Goal: Task Accomplishment & Management: Manage account settings

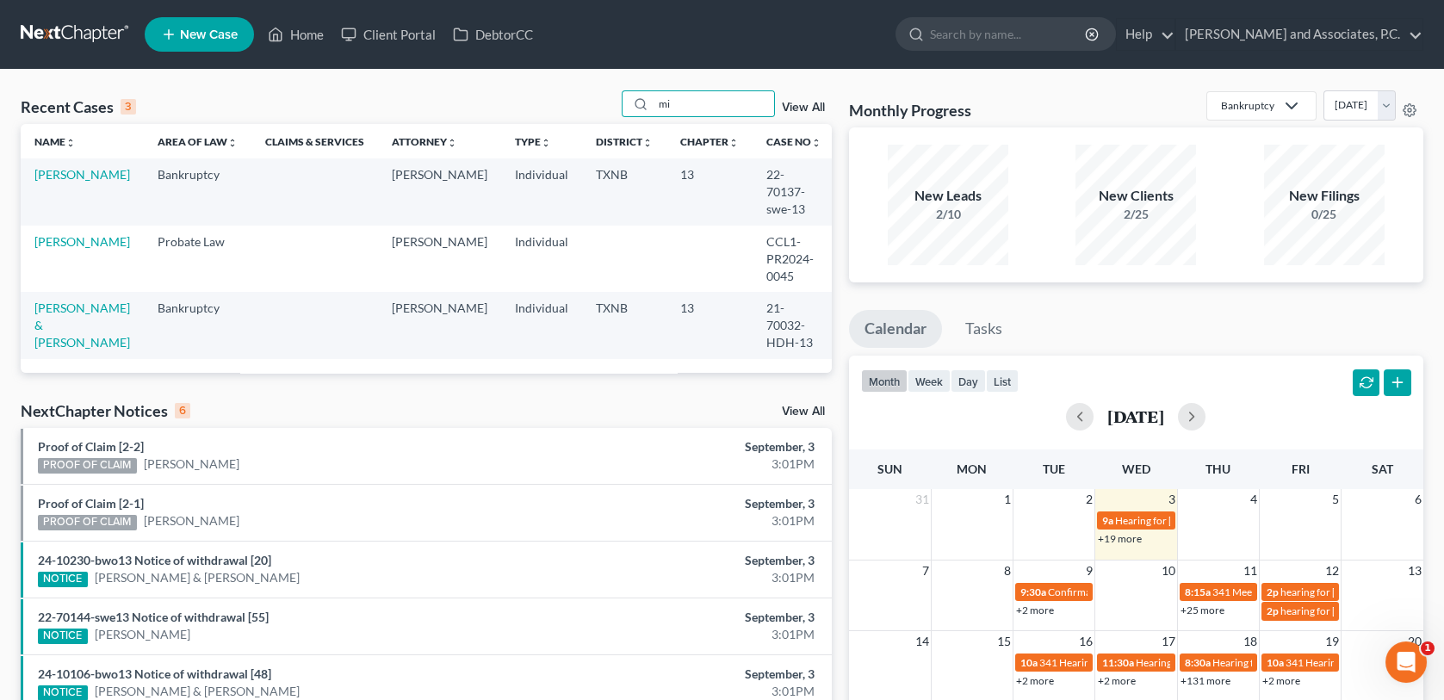
type input "m"
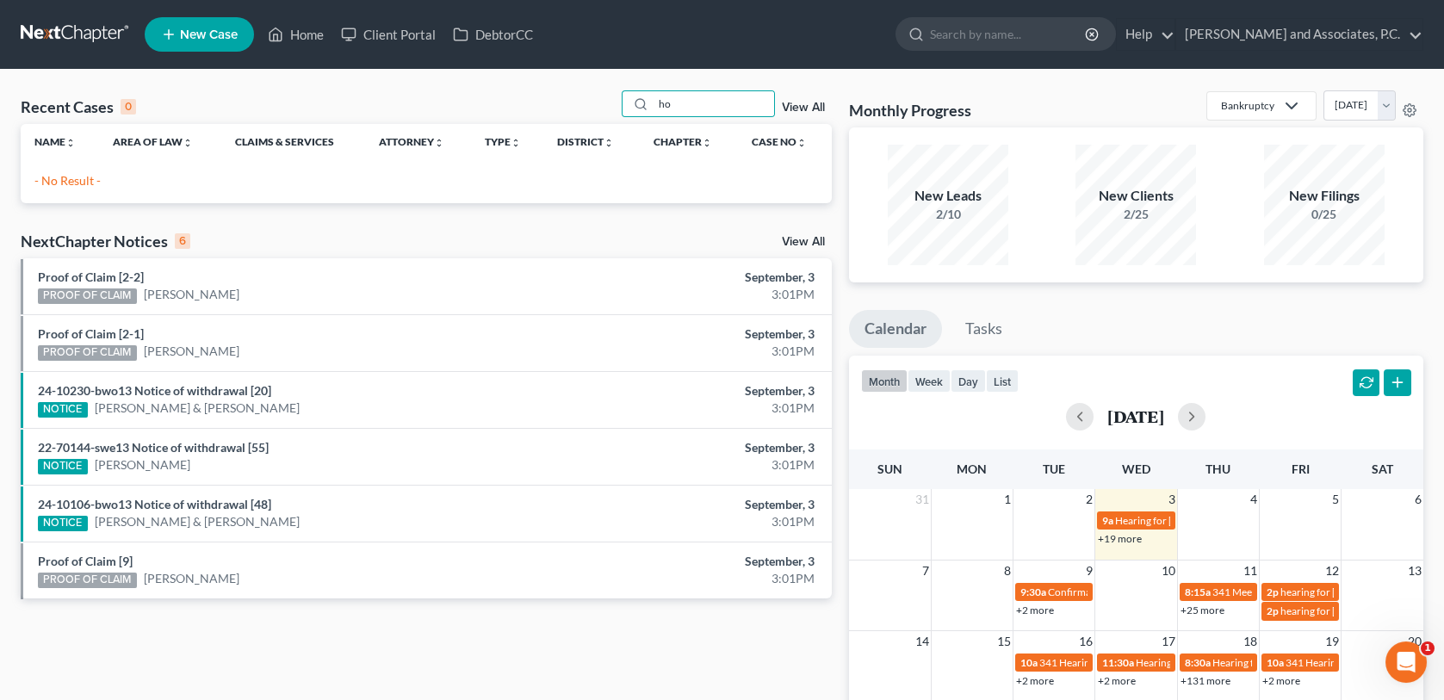
type input "h"
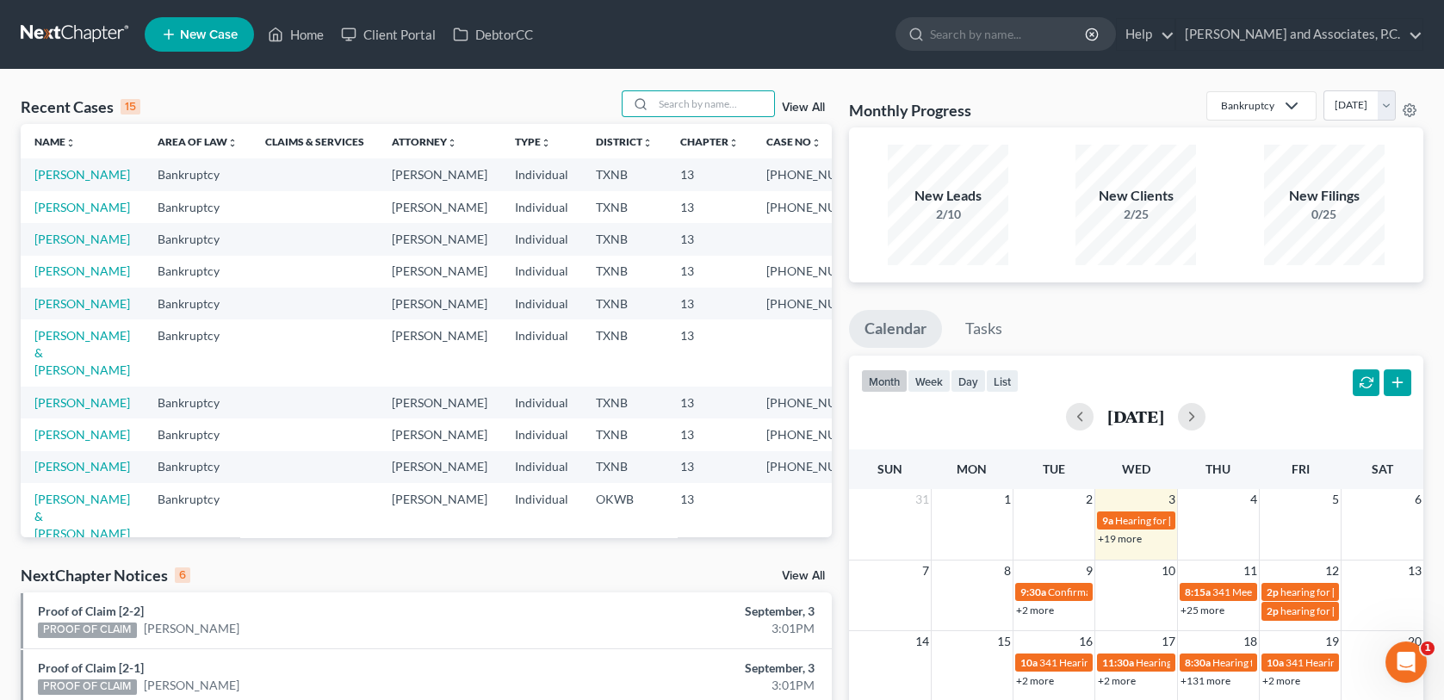
type input "j"
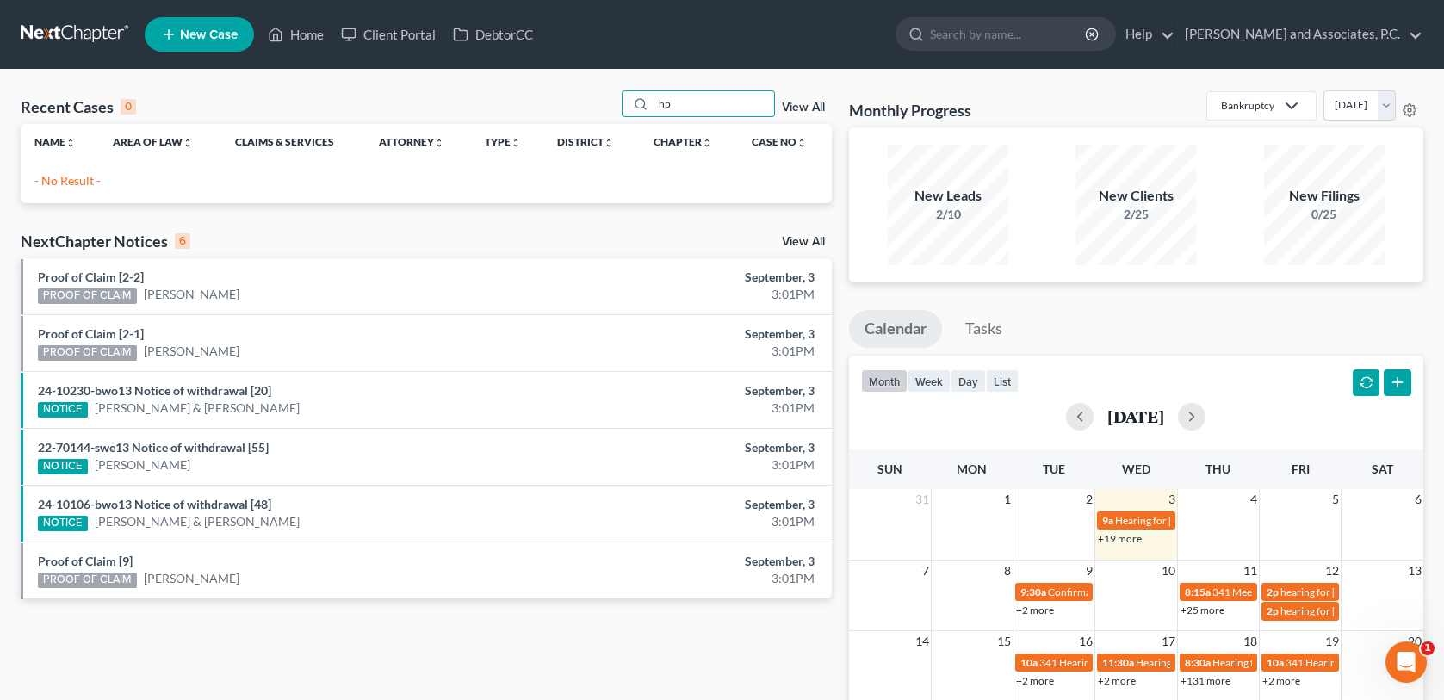
type input "h"
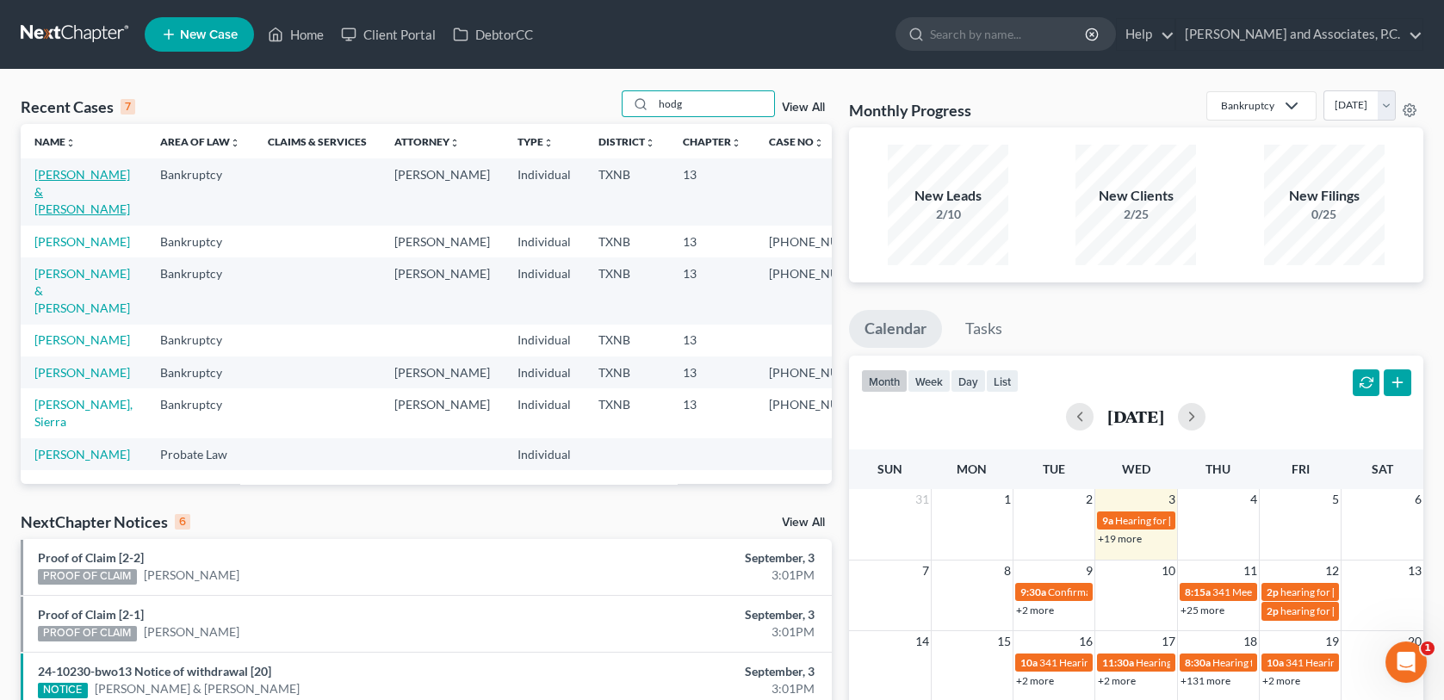
type input "hodg"
click at [109, 176] on link "[PERSON_NAME] & [PERSON_NAME]" at bounding box center [82, 191] width 96 height 49
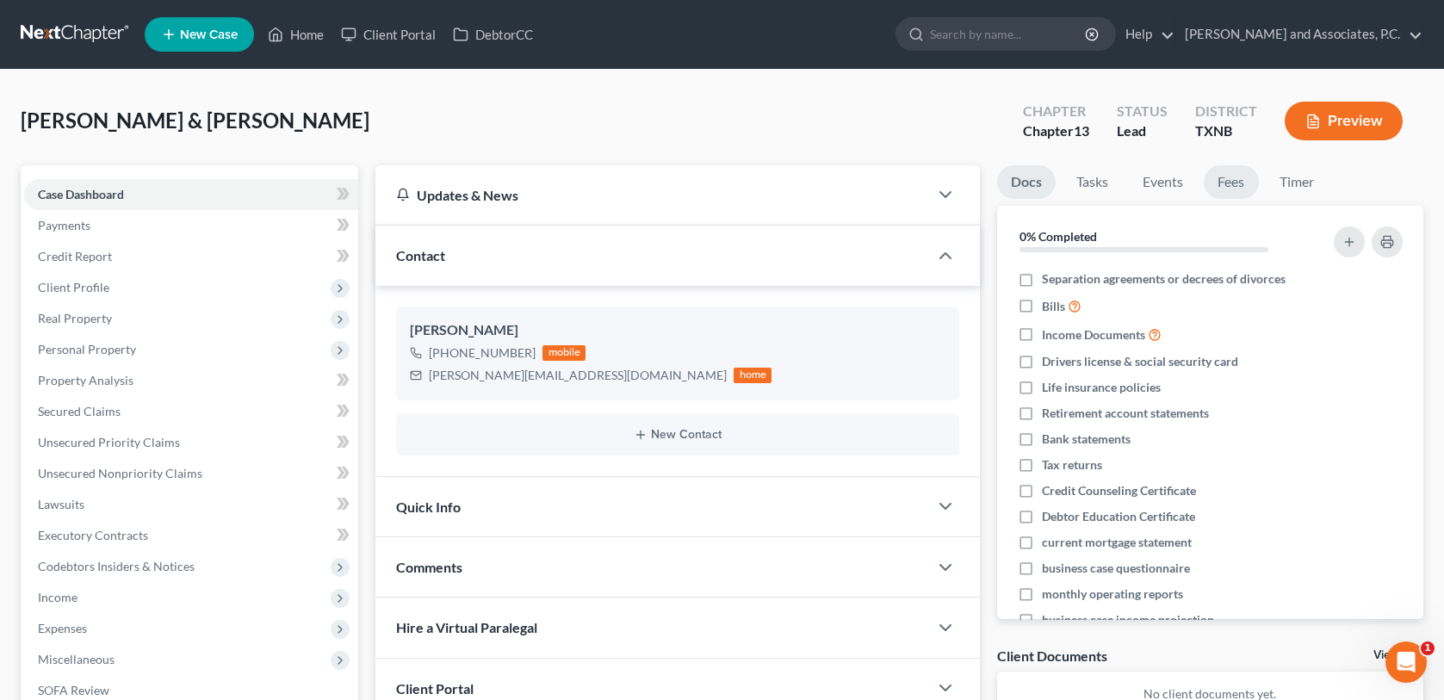
click at [1231, 183] on link "Fees" at bounding box center [1231, 182] width 55 height 34
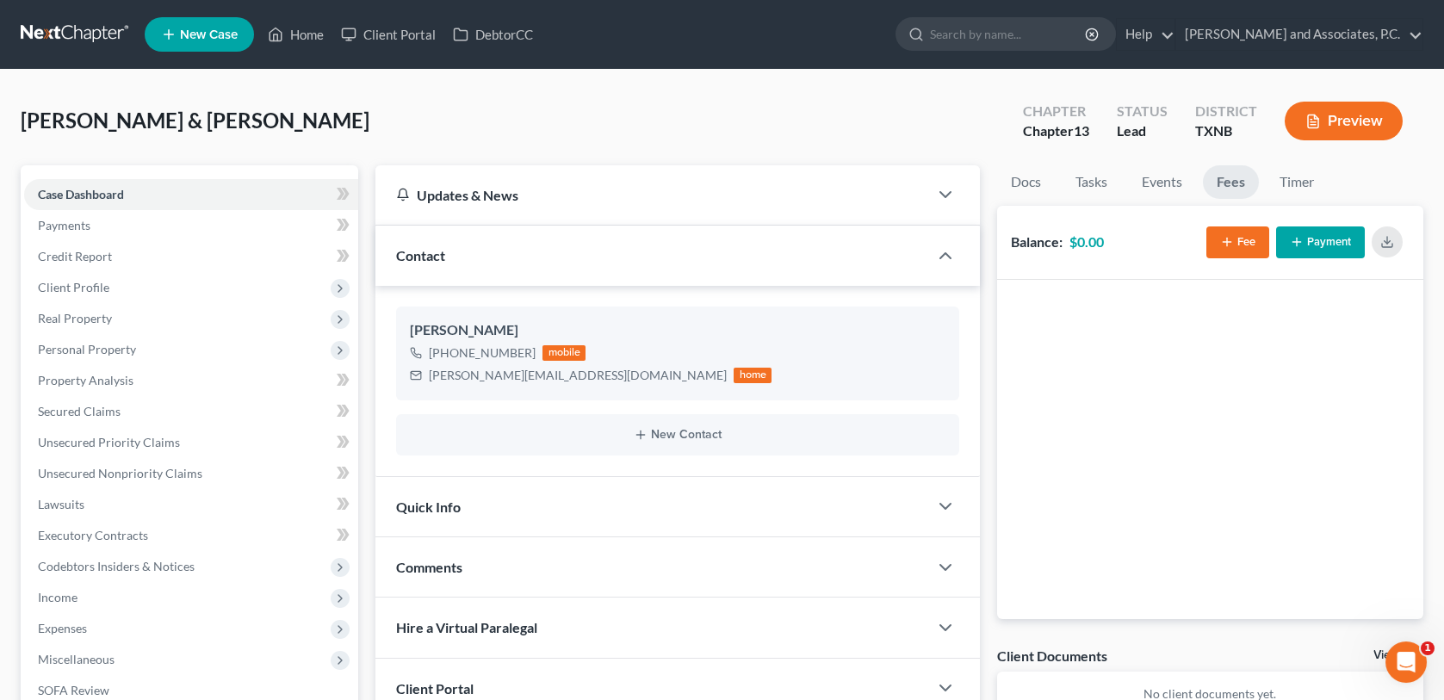
click at [1240, 242] on button "Fee" at bounding box center [1238, 243] width 63 height 32
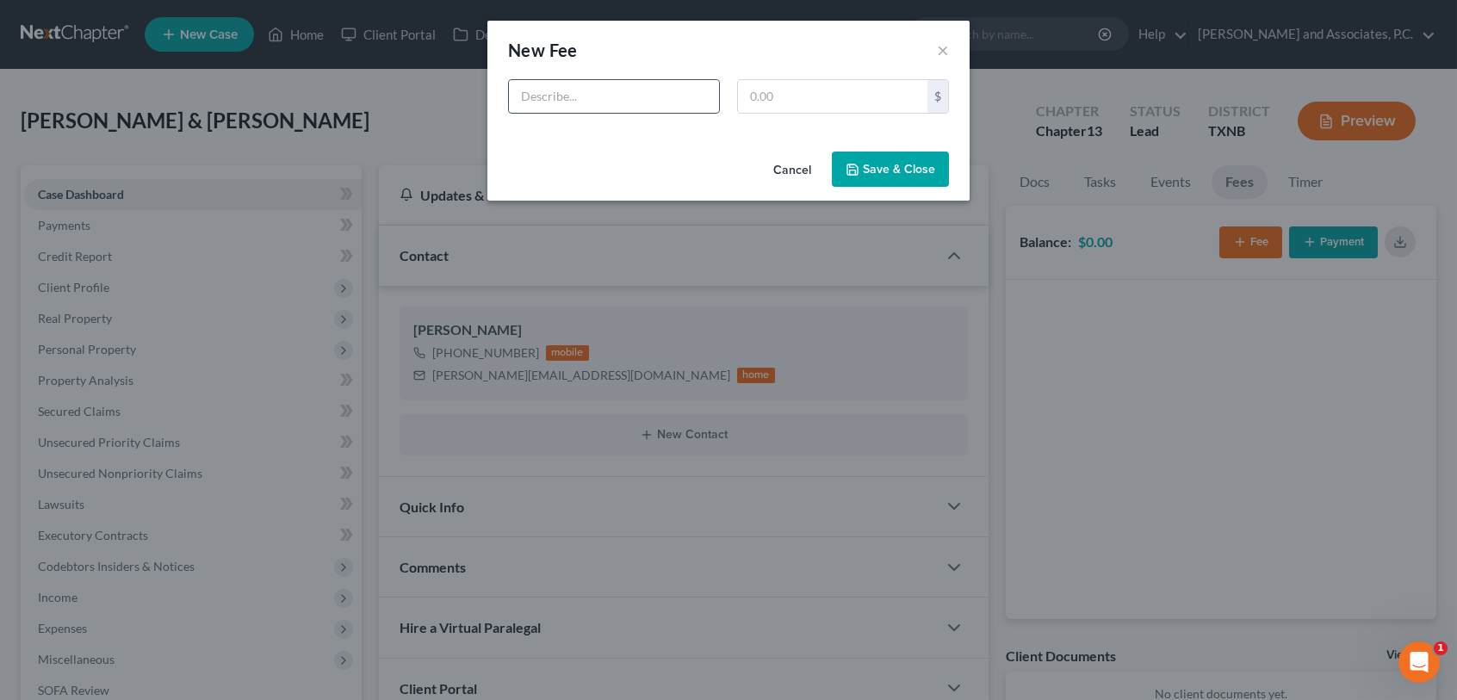
click at [618, 104] on input "text" at bounding box center [614, 96] width 210 height 33
type input "Attorney Fees"
click at [798, 92] on input "text" at bounding box center [832, 96] width 189 height 33
type input "688.00"
click at [867, 168] on button "Save & Close" at bounding box center [890, 170] width 117 height 36
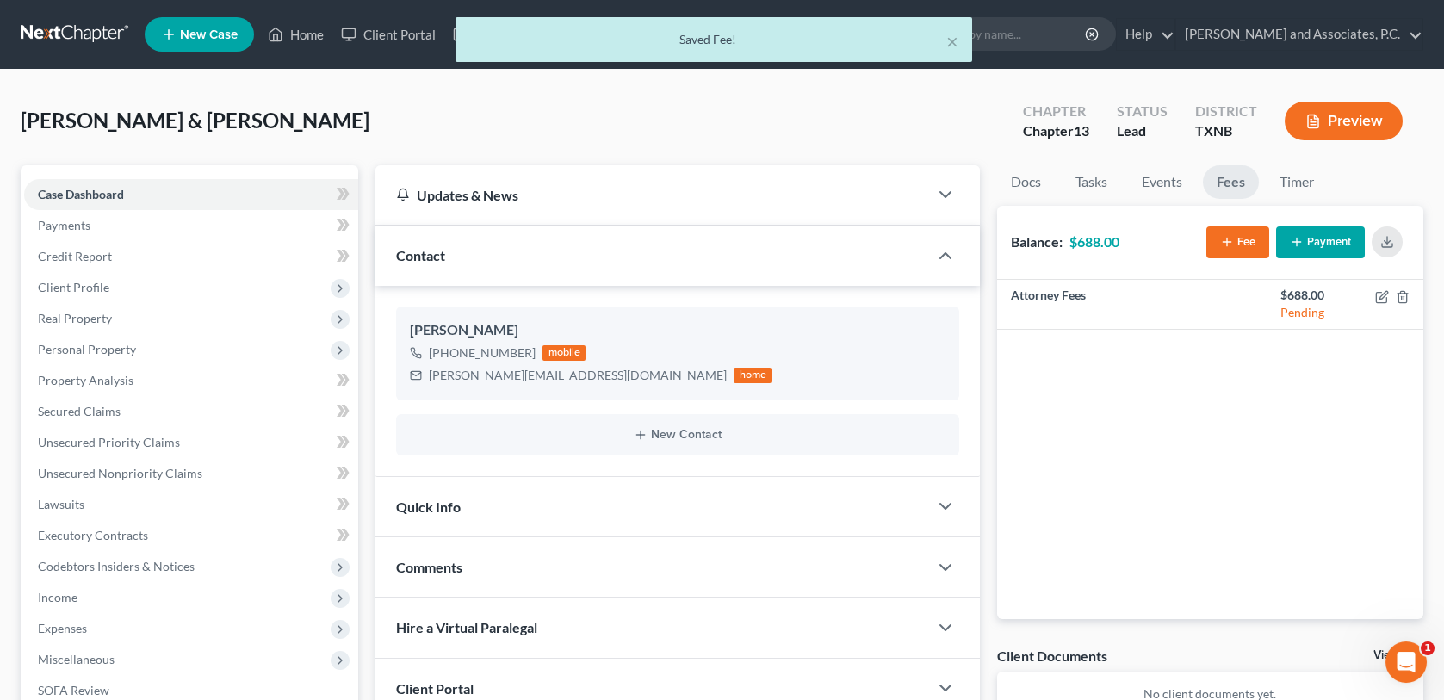
click at [1305, 234] on button "Payment" at bounding box center [1320, 243] width 89 height 32
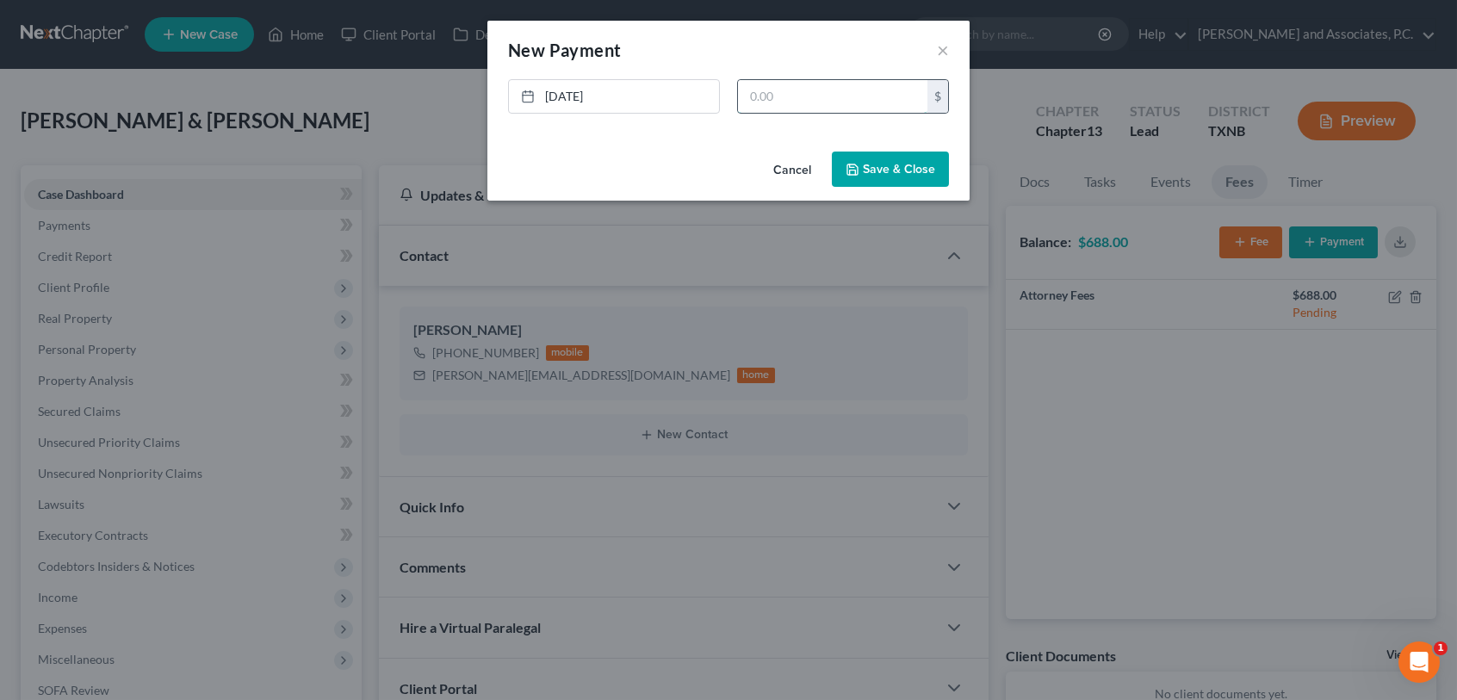
click at [817, 103] on input "text" at bounding box center [832, 96] width 189 height 33
type input "688.00"
click at [890, 169] on button "Save & Close" at bounding box center [890, 170] width 117 height 36
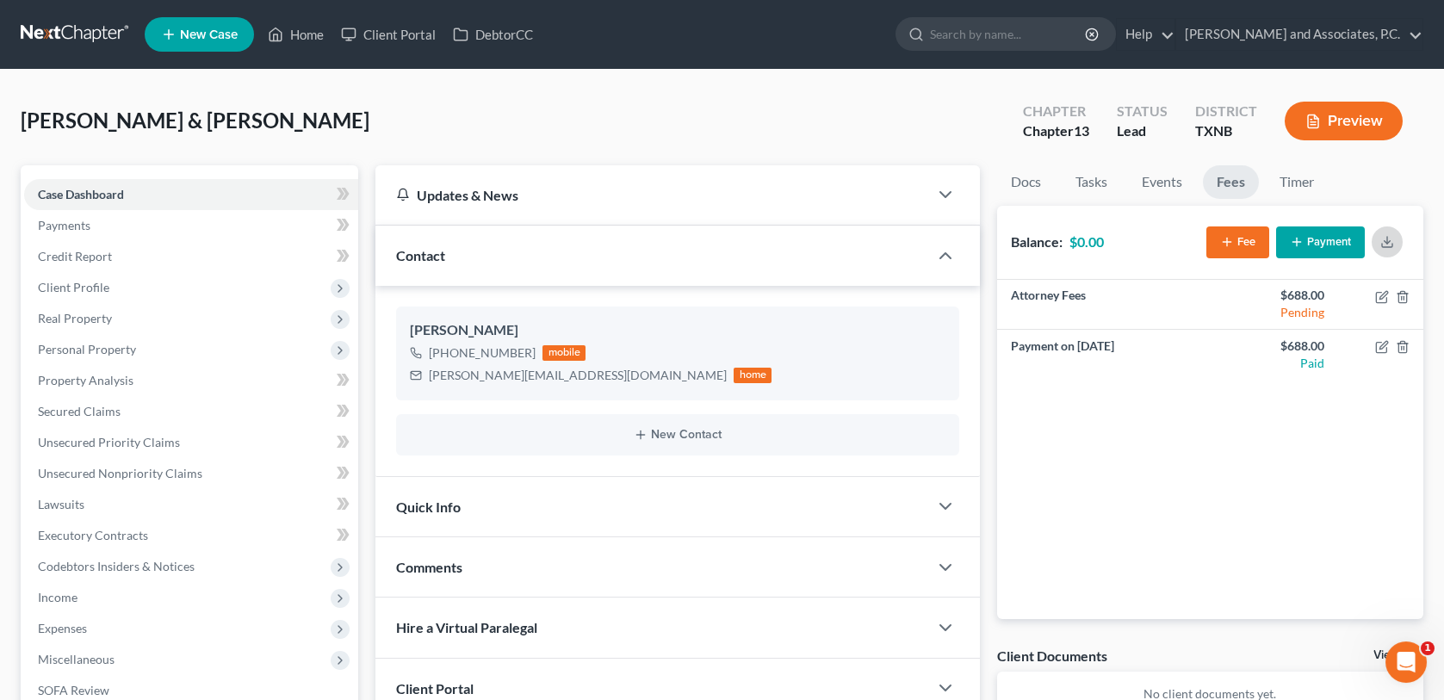
click at [1391, 243] on icon "button" at bounding box center [1388, 242] width 14 height 14
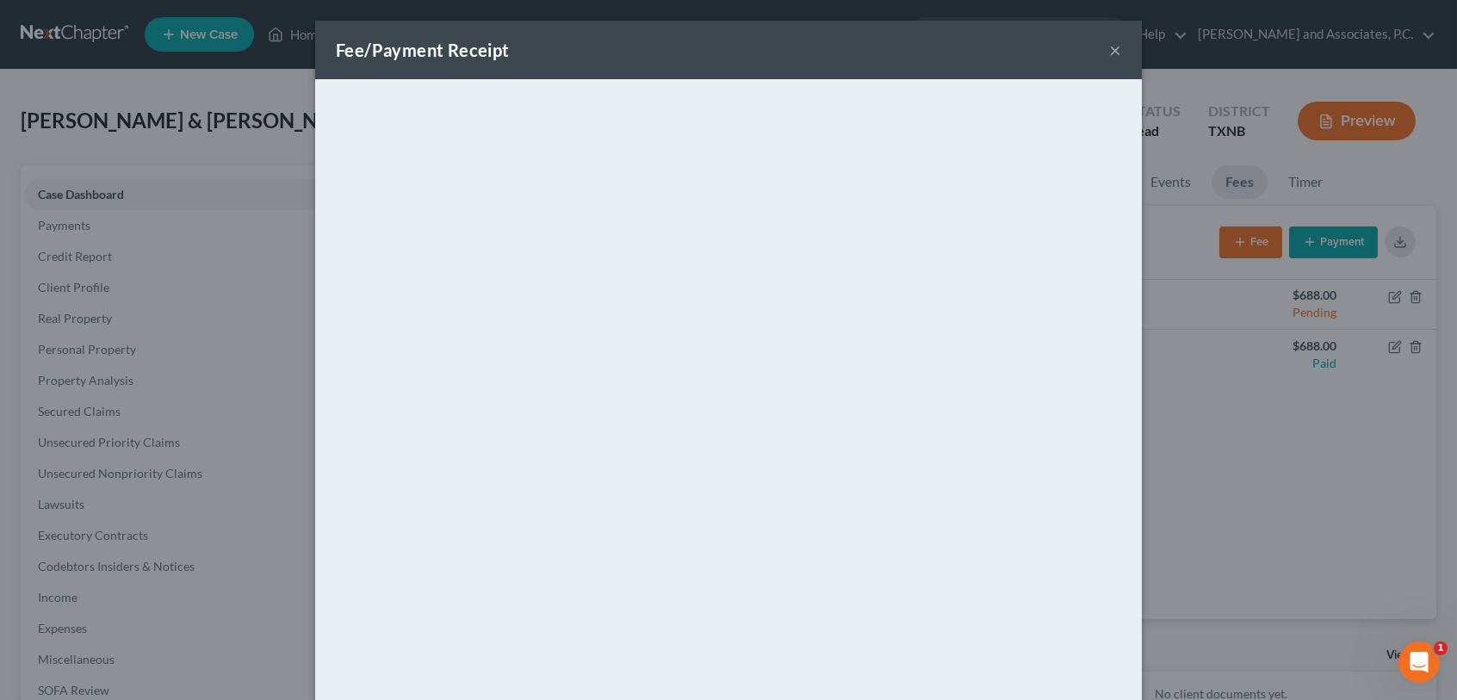
click at [1109, 47] on button "×" at bounding box center [1115, 50] width 12 height 21
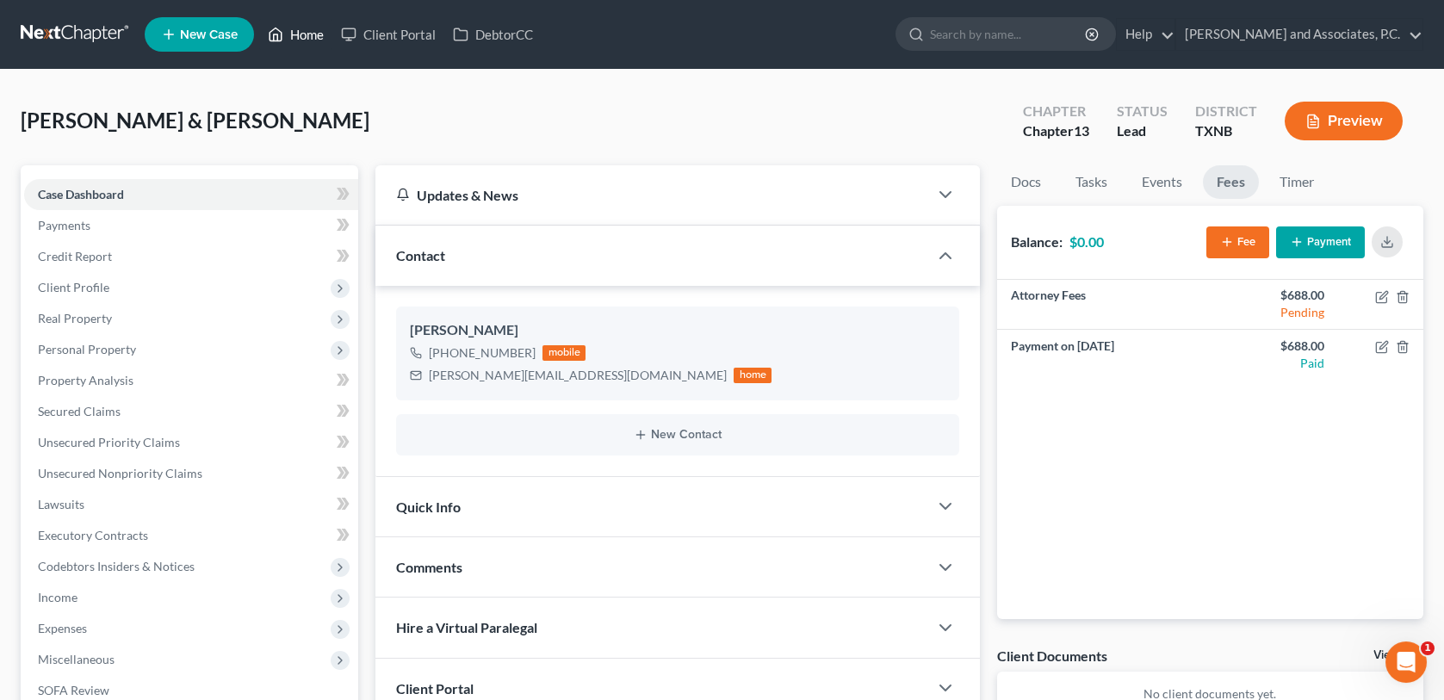
click at [305, 36] on link "Home" at bounding box center [295, 34] width 73 height 31
